Goal: Task Accomplishment & Management: Manage account settings

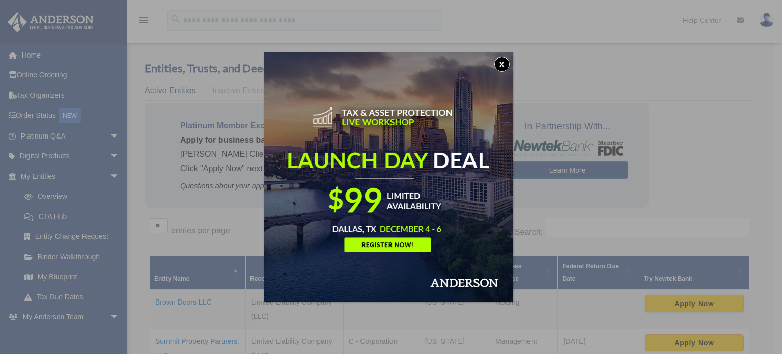
click at [505, 64] on button "x" at bounding box center [501, 64] width 15 height 15
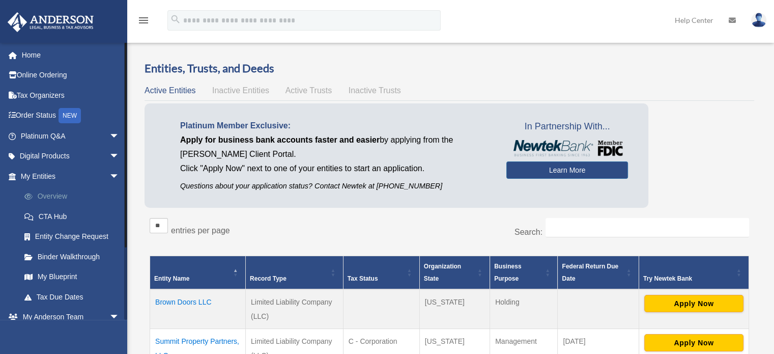
click at [60, 197] on link "Overview" at bounding box center [74, 196] width 121 height 20
click at [250, 90] on span "Inactive Entities" at bounding box center [240, 90] width 57 height 9
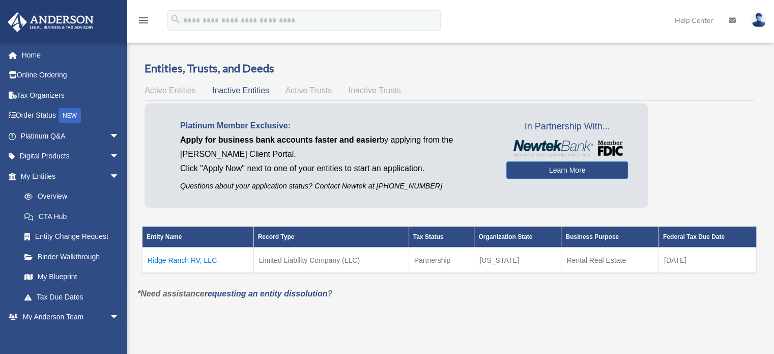
click at [317, 90] on span "Active Trusts" at bounding box center [309, 90] width 47 height 9
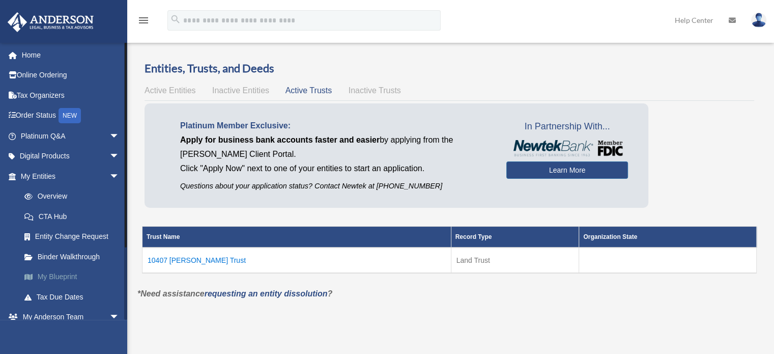
click at [59, 276] on link "My Blueprint" at bounding box center [74, 277] width 121 height 20
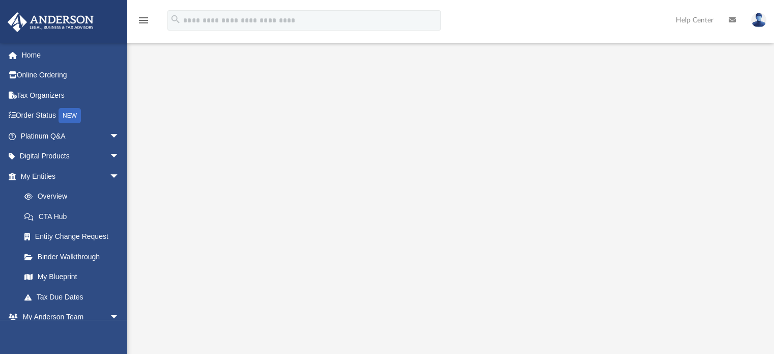
scroll to position [102, 0]
click at [109, 317] on span "arrow_drop_down" at bounding box center [119, 317] width 20 height 21
click at [30, 197] on span at bounding box center [34, 196] width 8 height 7
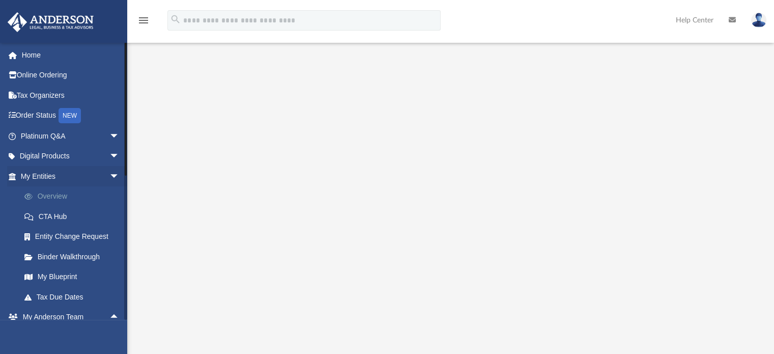
click at [55, 195] on link "Overview" at bounding box center [74, 196] width 121 height 20
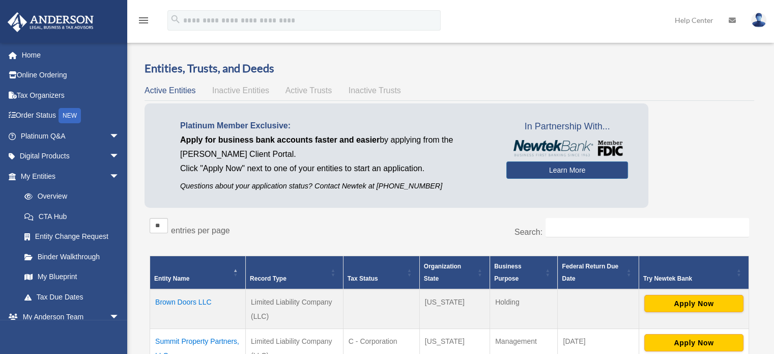
click at [666, 69] on h3 "Entities, Trusts, and Deeds" at bounding box center [450, 69] width 610 height 16
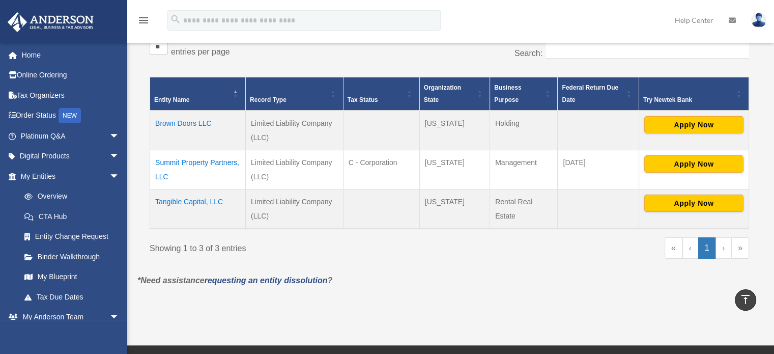
scroll to position [171, 0]
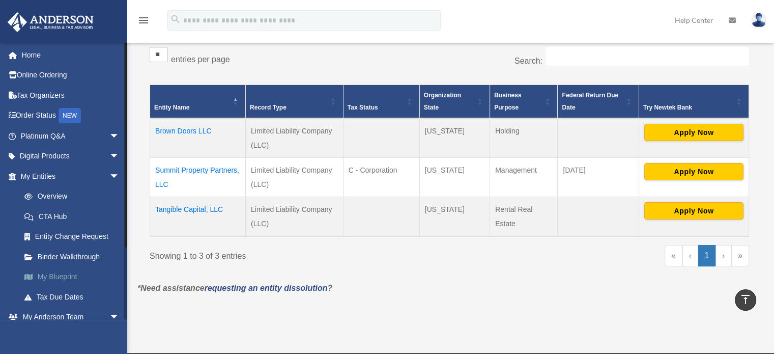
click at [60, 274] on link "My Blueprint" at bounding box center [74, 277] width 121 height 20
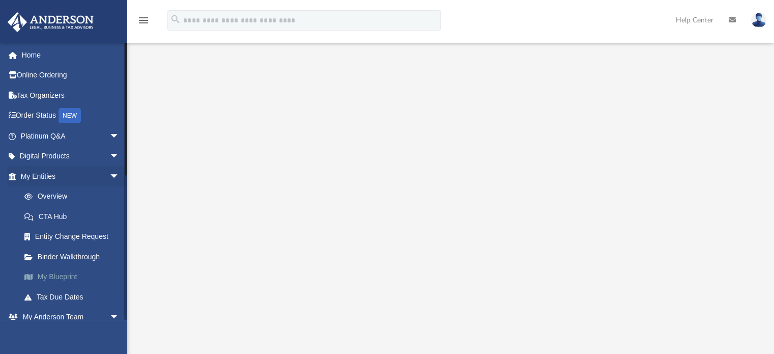
click at [49, 276] on link "My Blueprint" at bounding box center [74, 277] width 121 height 20
click at [49, 190] on link "Overview" at bounding box center [74, 196] width 121 height 20
click at [51, 197] on link "Overview" at bounding box center [74, 196] width 121 height 20
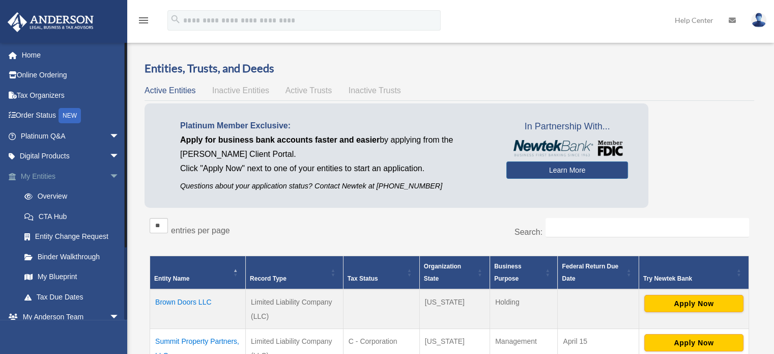
click at [109, 176] on span "arrow_drop_down" at bounding box center [119, 176] width 20 height 21
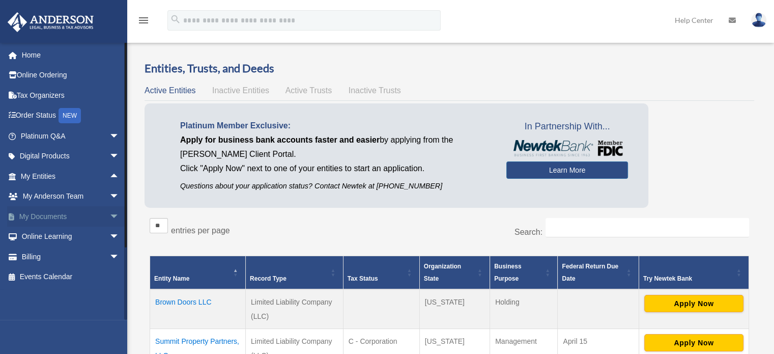
click at [109, 215] on span "arrow_drop_down" at bounding box center [119, 216] width 20 height 21
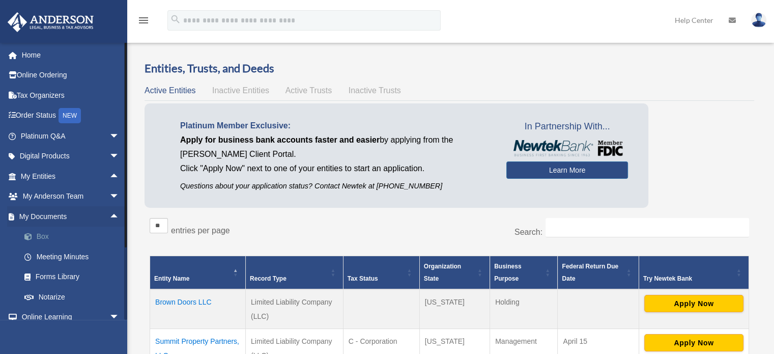
click at [44, 235] on link "Box" at bounding box center [74, 237] width 121 height 20
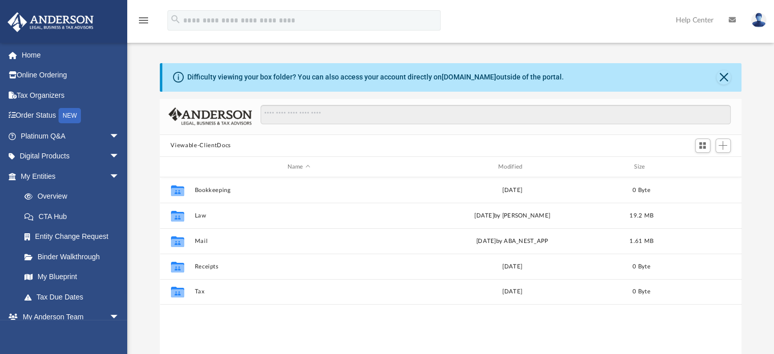
scroll to position [224, 574]
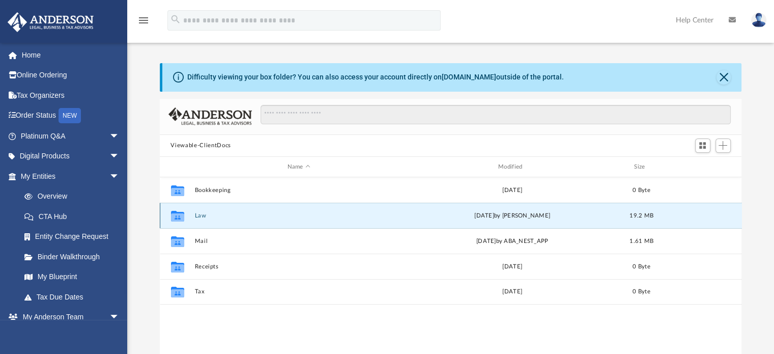
click at [199, 217] on button "Law" at bounding box center [298, 215] width 209 height 7
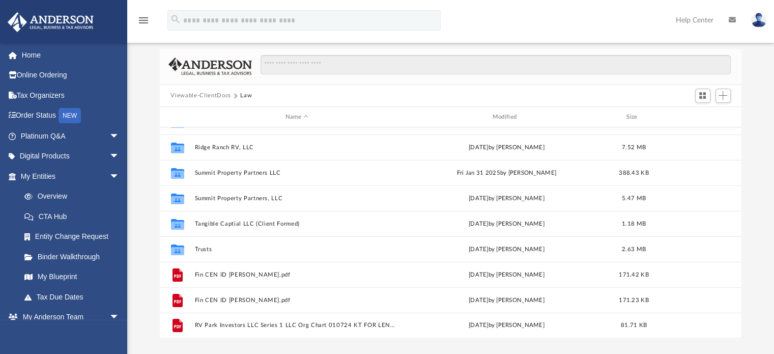
scroll to position [50, 0]
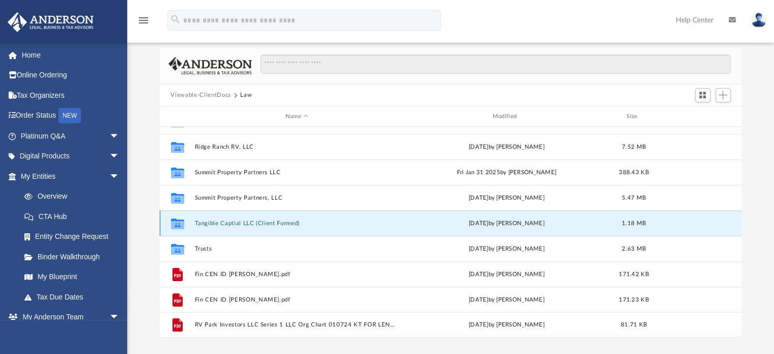
click at [252, 225] on button "Tangible Captial LLC (Client Formed)" at bounding box center [296, 223] width 205 height 7
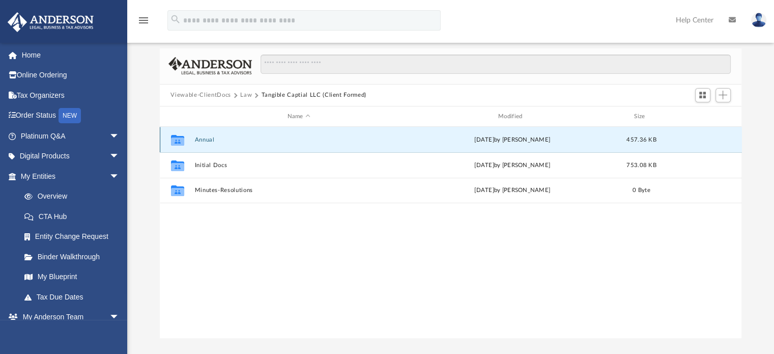
click at [201, 140] on button "Annual" at bounding box center [298, 139] width 209 height 7
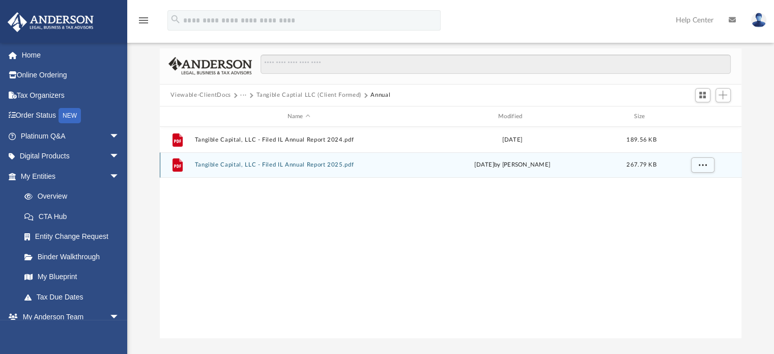
click at [236, 166] on button "Tangible Capital, LLC - Filed IL Annual Report 2025.pdf" at bounding box center [298, 165] width 209 height 7
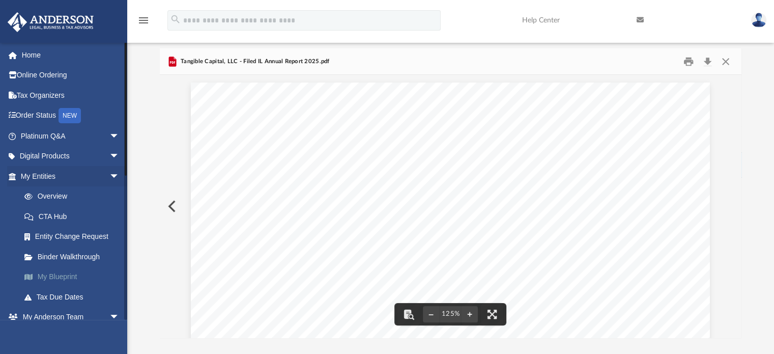
click at [39, 277] on link "My Blueprint" at bounding box center [74, 277] width 121 height 20
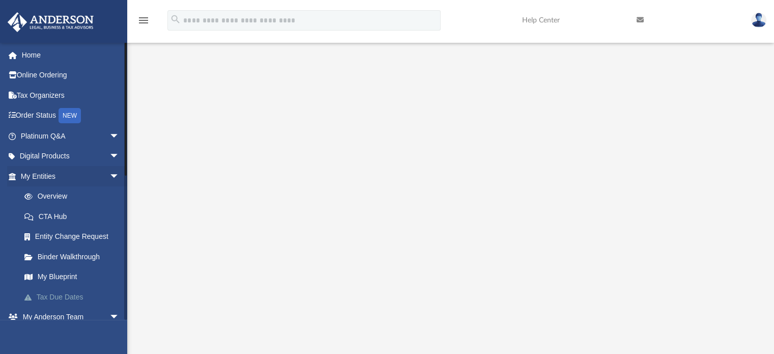
click at [46, 296] on link "Tax Due Dates" at bounding box center [74, 297] width 121 height 20
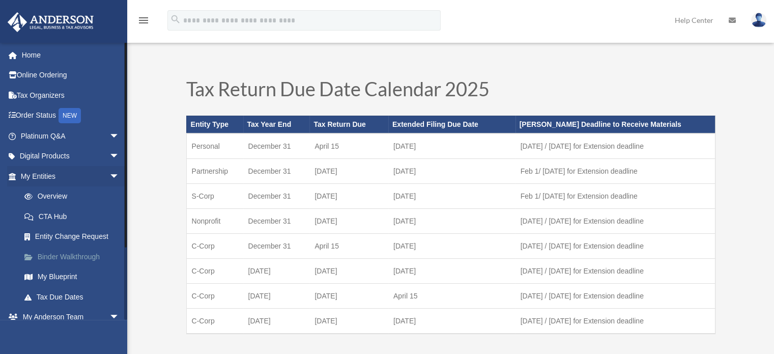
click at [71, 260] on link "Binder Walkthrough" at bounding box center [74, 256] width 121 height 20
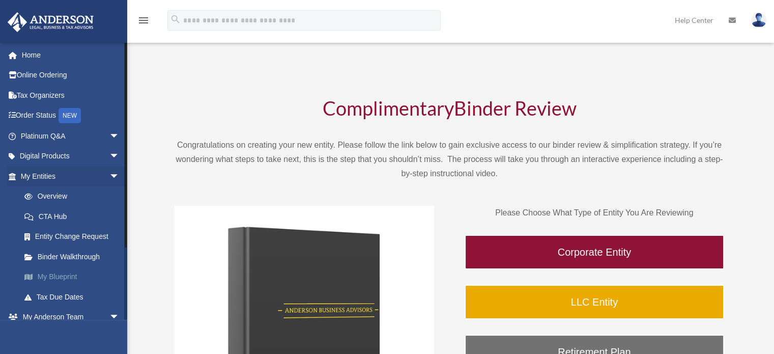
click at [33, 277] on span at bounding box center [34, 276] width 8 height 7
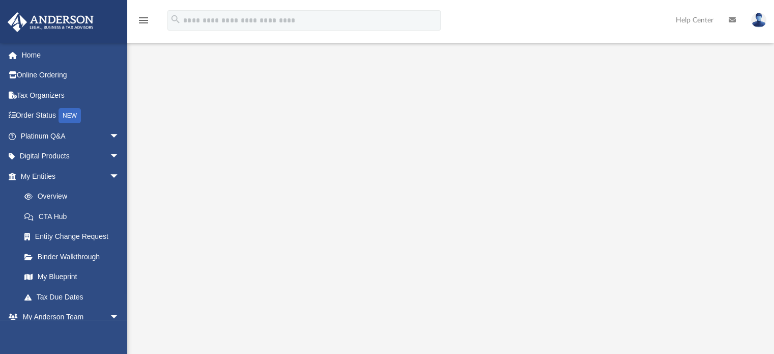
scroll to position [37, 0]
click at [761, 22] on img at bounding box center [758, 20] width 15 height 15
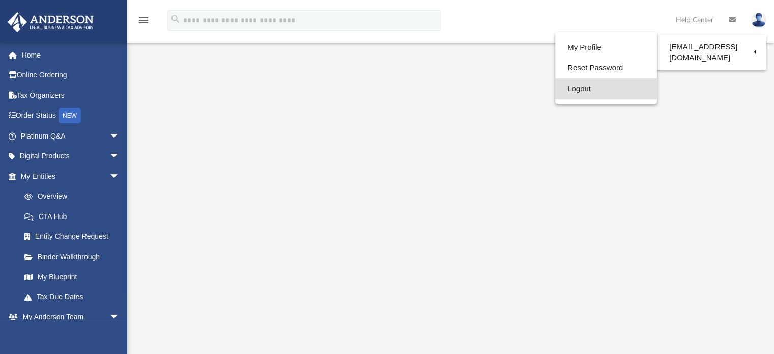
click at [579, 88] on link "Logout" at bounding box center [606, 88] width 102 height 21
